Goal: Check status: Check status

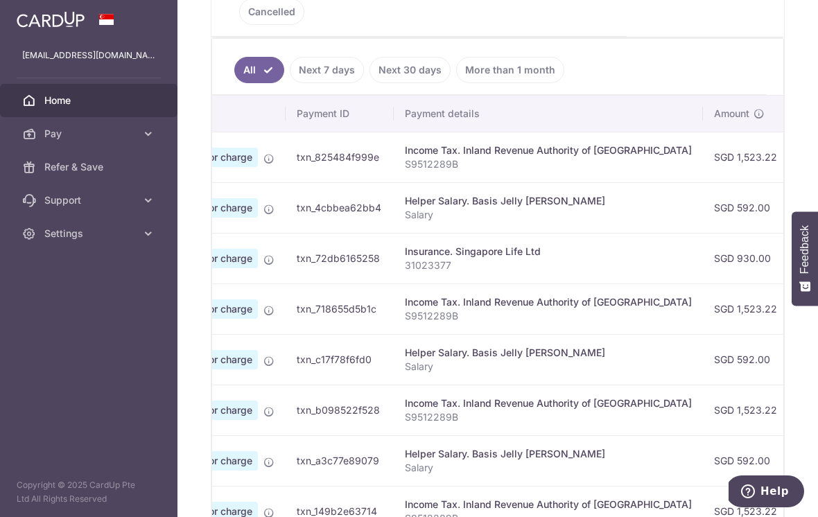
scroll to position [0, 101]
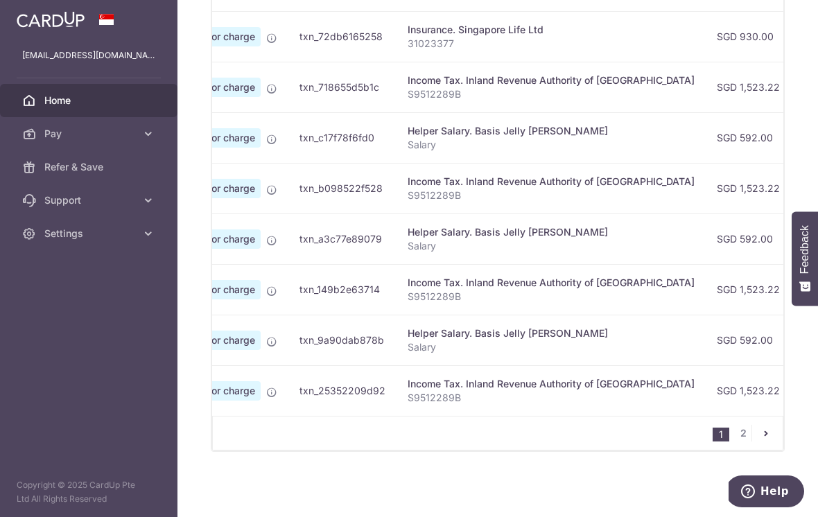
click at [741, 442] on link "2" at bounding box center [743, 433] width 17 height 17
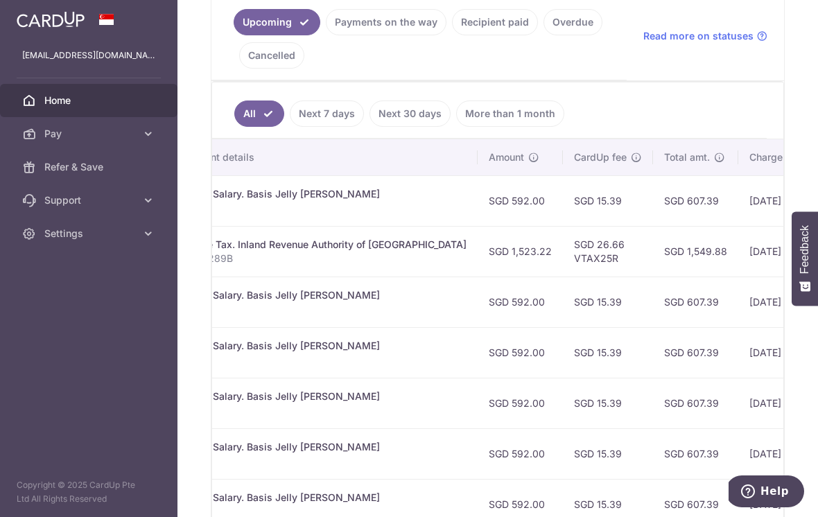
scroll to position [0, 324]
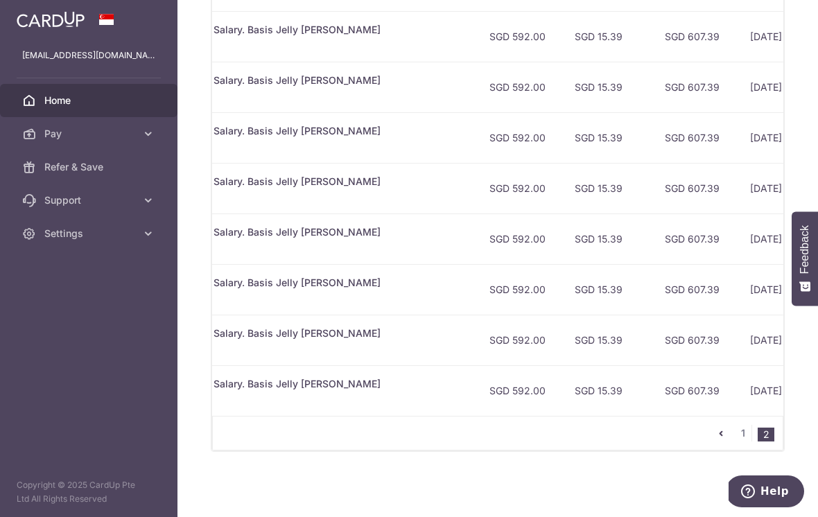
click at [714, 442] on link "pager" at bounding box center [721, 433] width 17 height 17
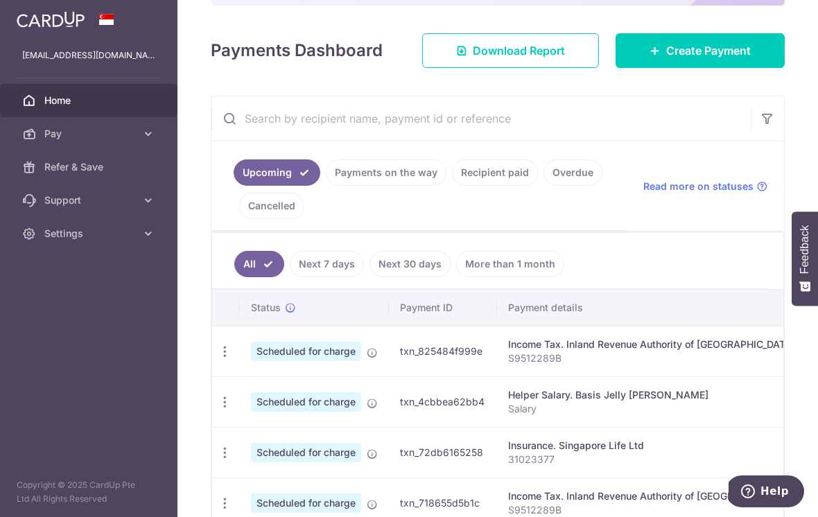
scroll to position [173, 0]
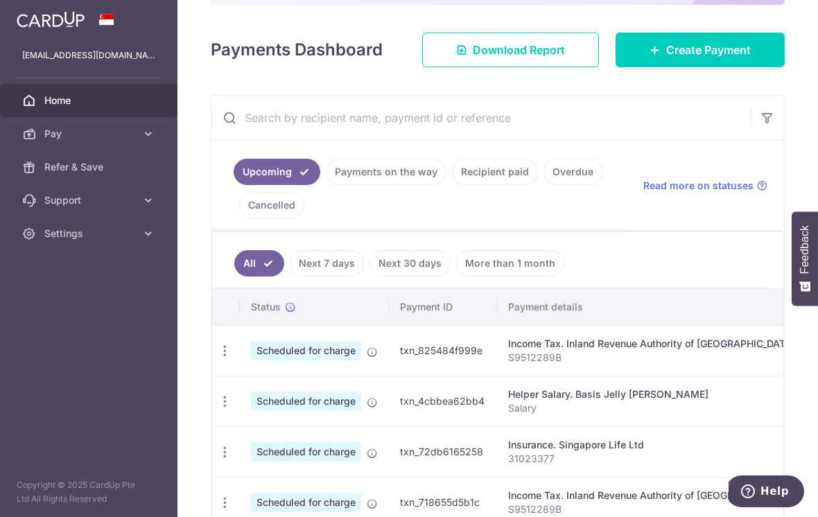
click at [326, 185] on link "Payments on the way" at bounding box center [386, 172] width 121 height 26
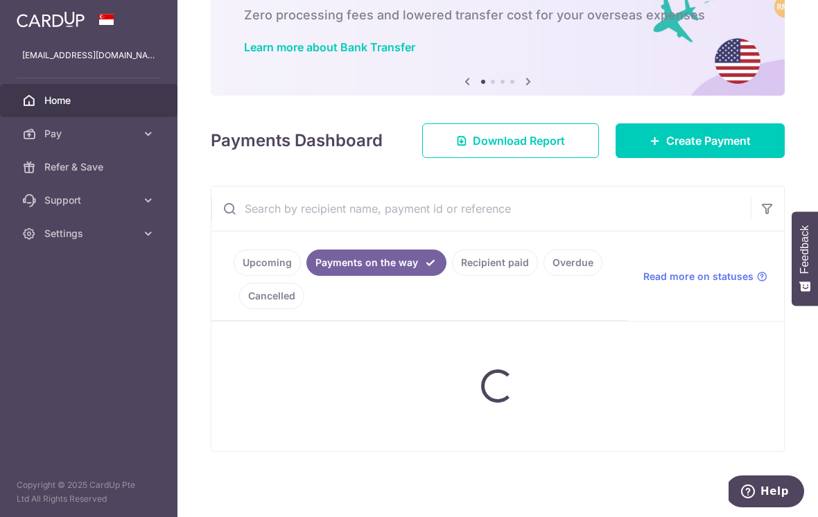
scroll to position [88, 0]
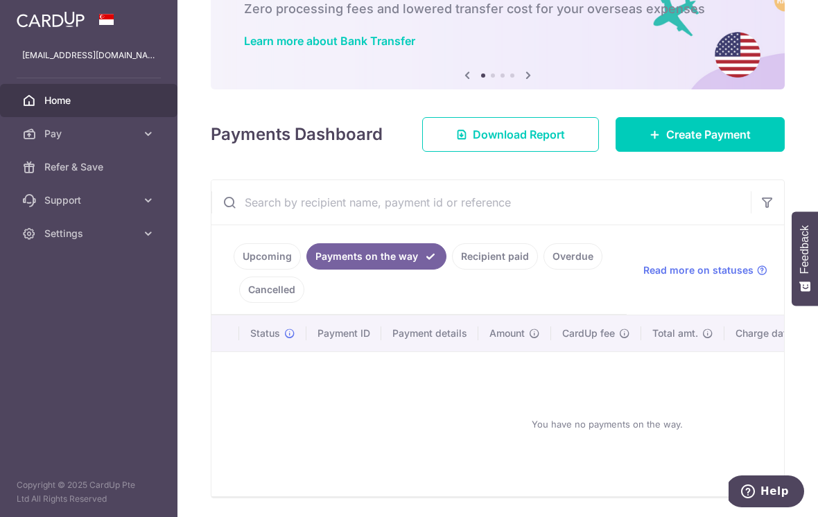
click at [452, 270] on link "Recipient paid" at bounding box center [495, 256] width 86 height 26
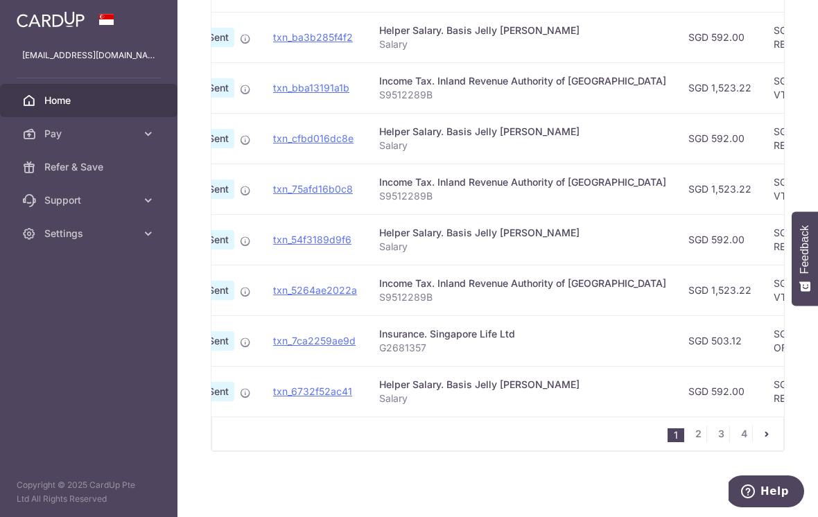
scroll to position [0, 92]
click at [695, 442] on link "2" at bounding box center [698, 434] width 17 height 17
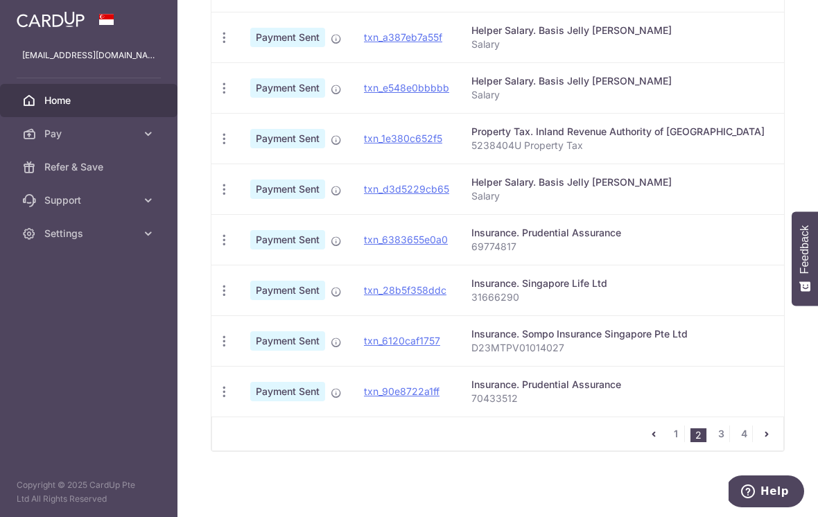
click at [681, 442] on link "1" at bounding box center [676, 434] width 17 height 17
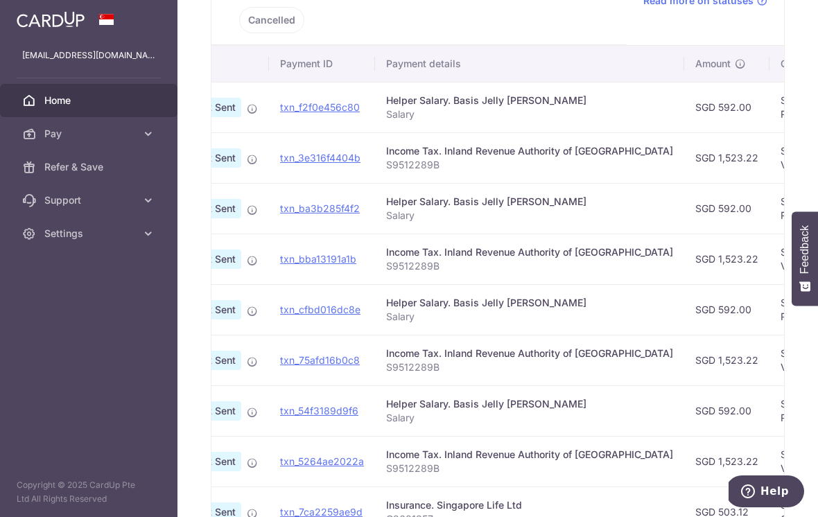
scroll to position [0, 112]
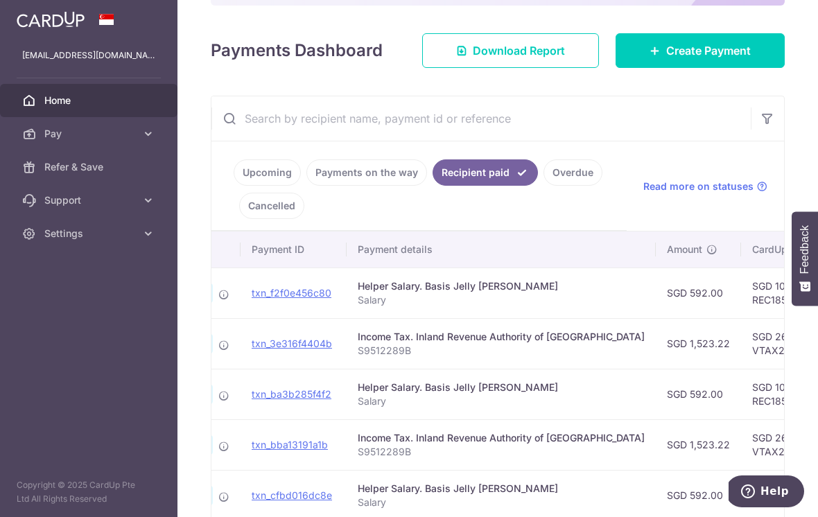
click at [234, 186] on link "Upcoming" at bounding box center [267, 172] width 67 height 26
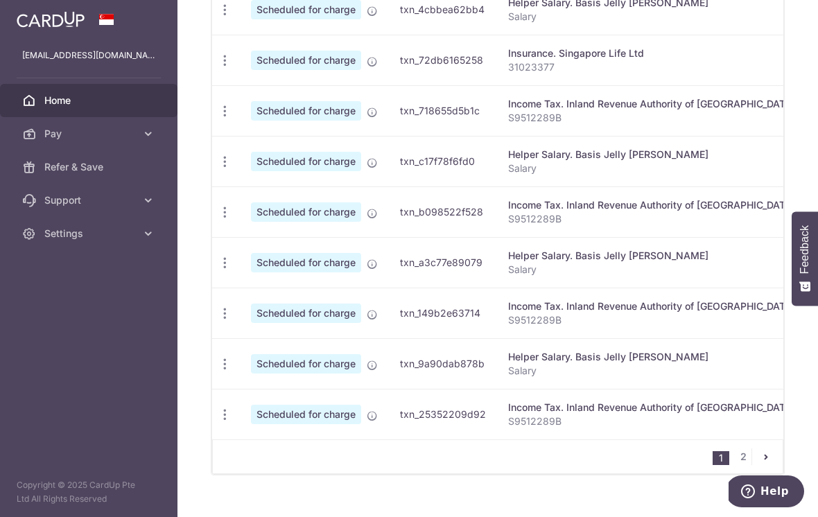
scroll to position [584, 0]
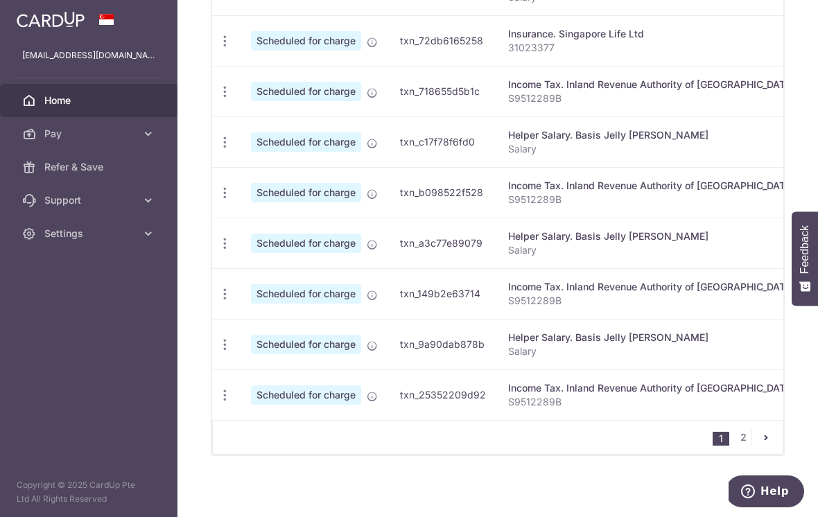
click at [745, 446] on link "2" at bounding box center [743, 437] width 17 height 17
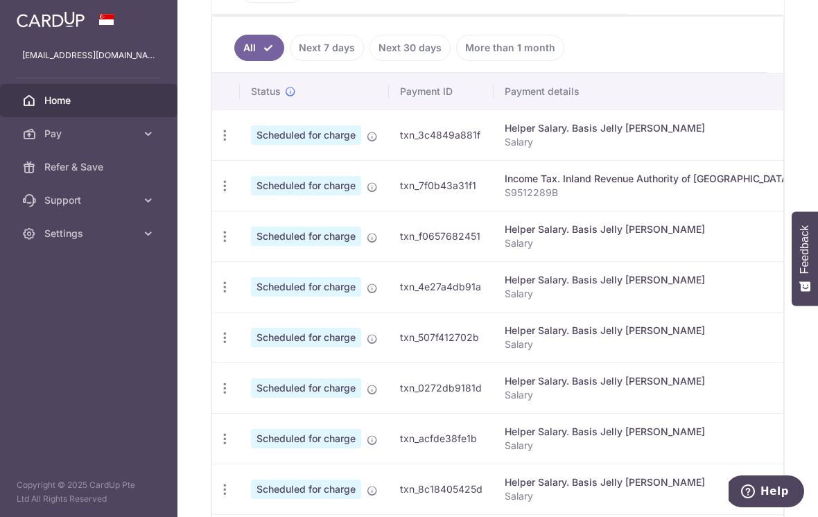
scroll to position [0, 0]
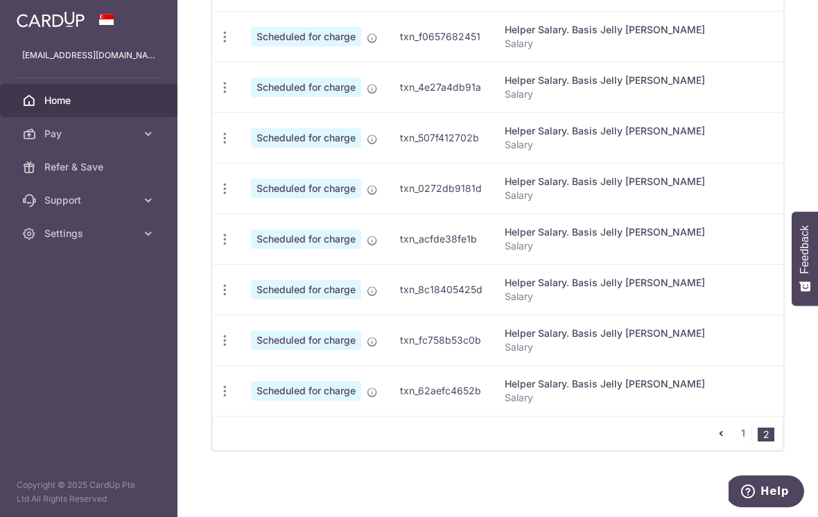
click at [741, 442] on link "1" at bounding box center [743, 433] width 17 height 17
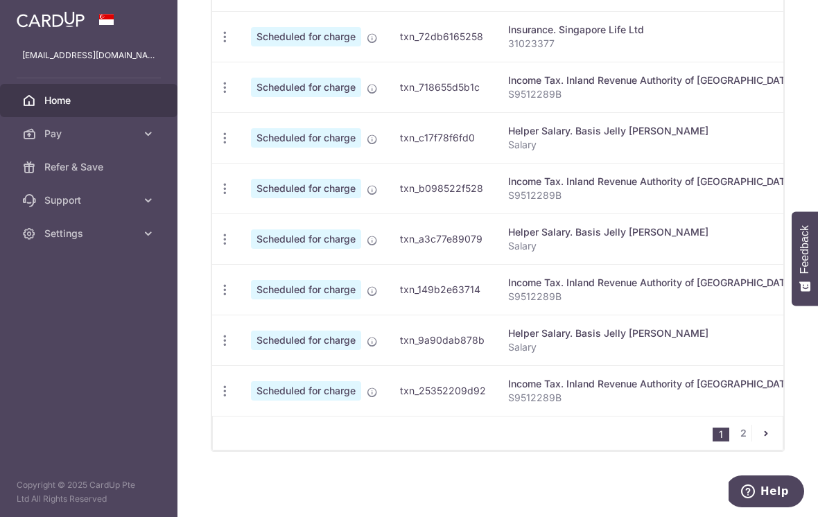
click at [177, 124] on div "× Pause Schedule Pause all future payments in this series Pause just this one p…" at bounding box center [497, 258] width 641 height 517
